Goal: Navigation & Orientation: Find specific page/section

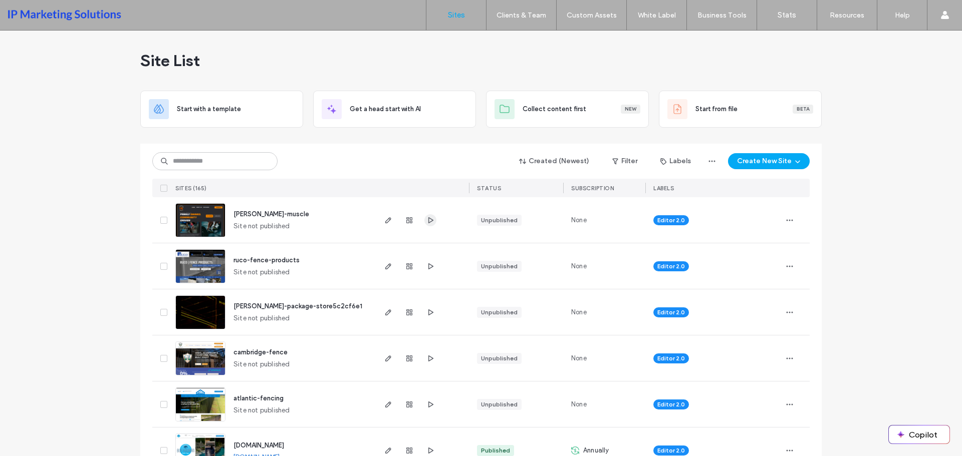
click at [426, 216] on icon "button" at bounding box center [430, 220] width 8 height 8
click at [230, 157] on input at bounding box center [214, 161] width 125 height 18
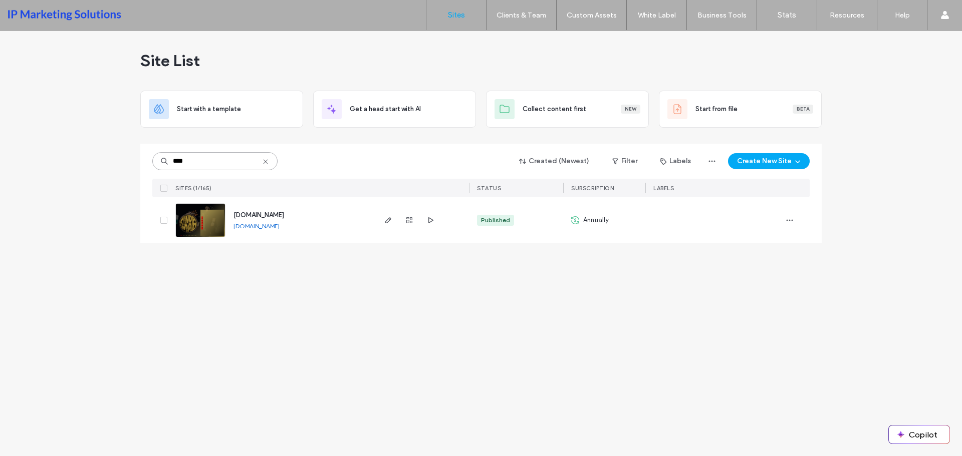
type input "****"
click at [195, 219] on img at bounding box center [200, 238] width 49 height 68
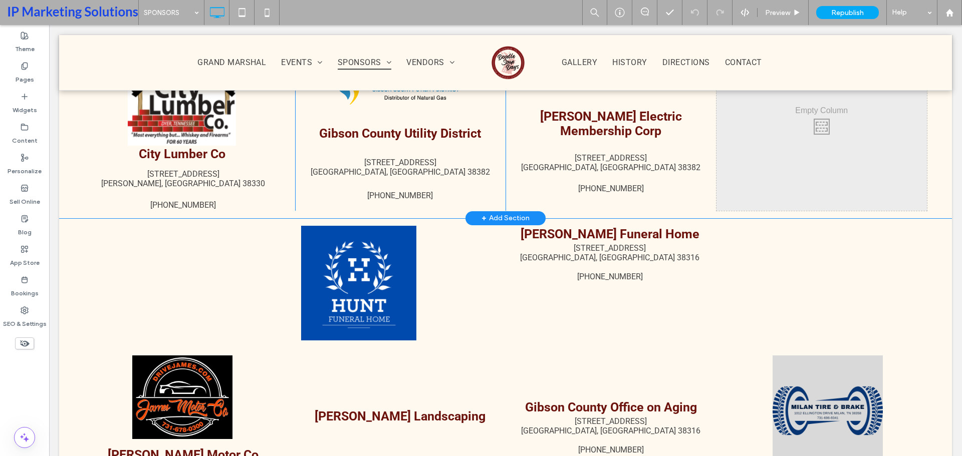
scroll to position [1503, 0]
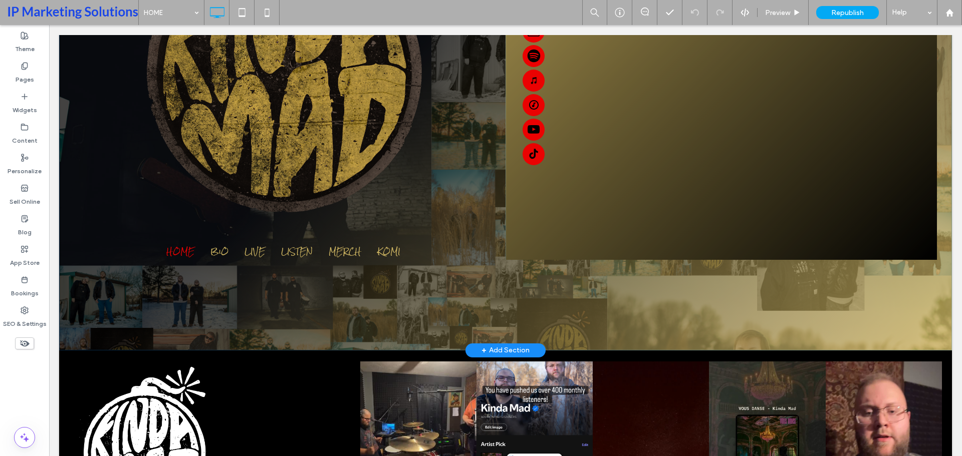
scroll to position [250, 0]
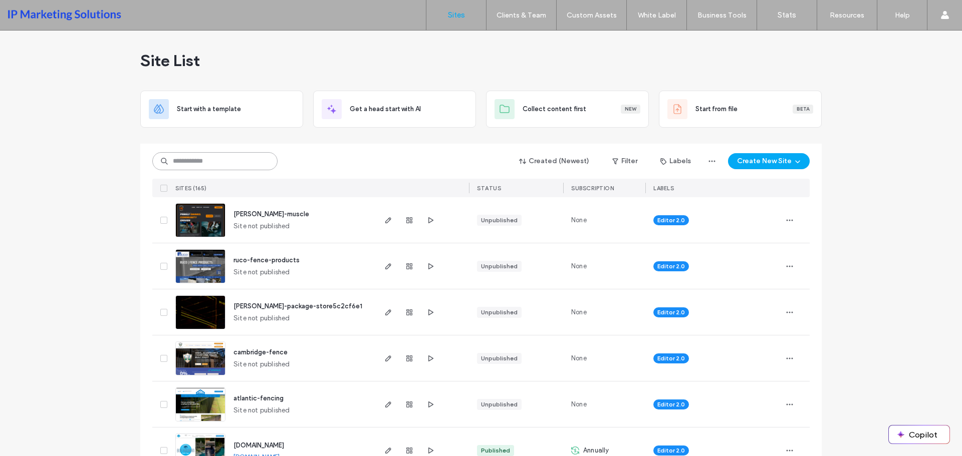
click at [219, 160] on input at bounding box center [214, 161] width 125 height 18
click at [250, 157] on input at bounding box center [214, 161] width 125 height 18
click at [235, 164] on input at bounding box center [214, 161] width 125 height 18
